Goal: Information Seeking & Learning: Compare options

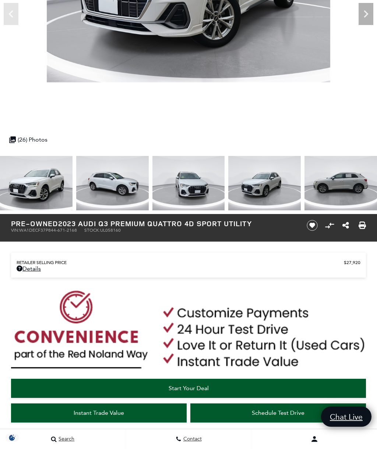
scroll to position [155, 0]
